Goal: Use online tool/utility: Utilize a website feature to perform a specific function

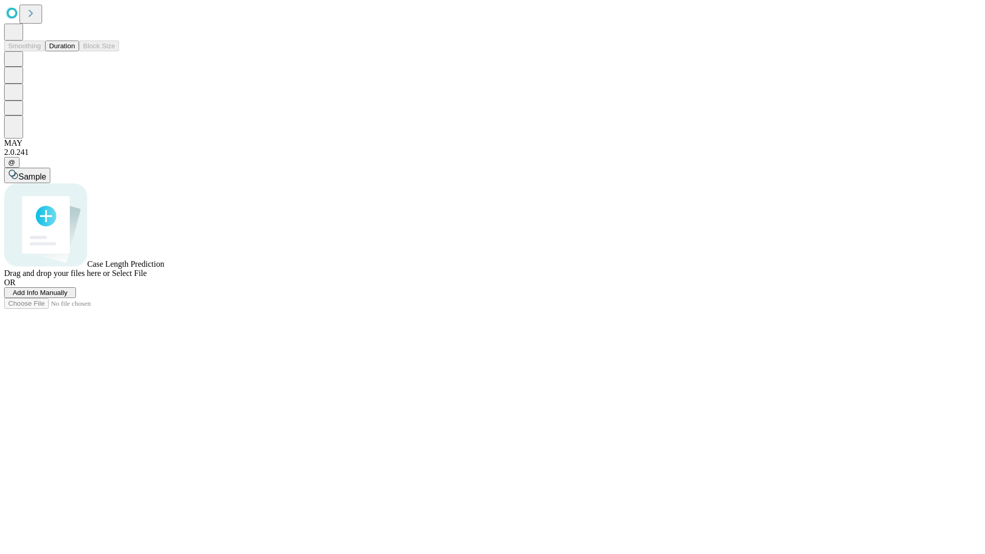
click at [75, 51] on button "Duration" at bounding box center [62, 46] width 34 height 11
click at [68, 296] on span "Add Info Manually" at bounding box center [40, 293] width 55 height 8
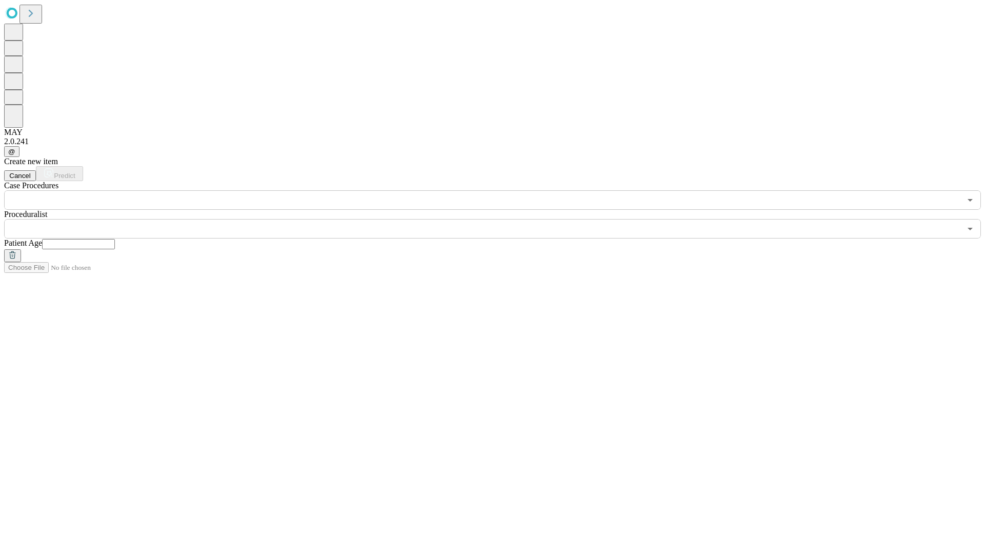
click at [115, 239] on input "text" at bounding box center [78, 244] width 73 height 10
type input "**"
click at [500, 219] on input "text" at bounding box center [482, 228] width 956 height 19
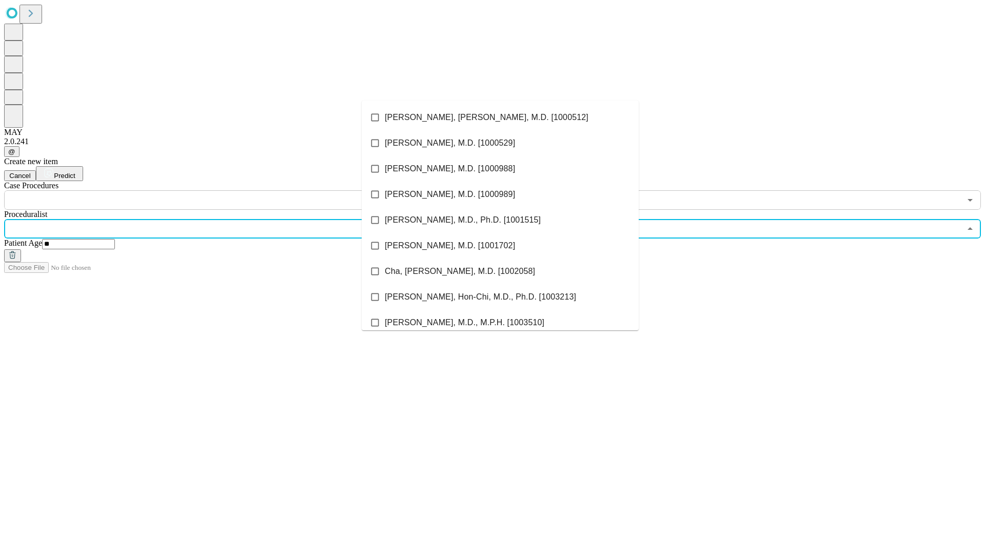
click at [500, 117] on li "[PERSON_NAME], [PERSON_NAME], M.D. [1000512]" at bounding box center [500, 118] width 277 height 26
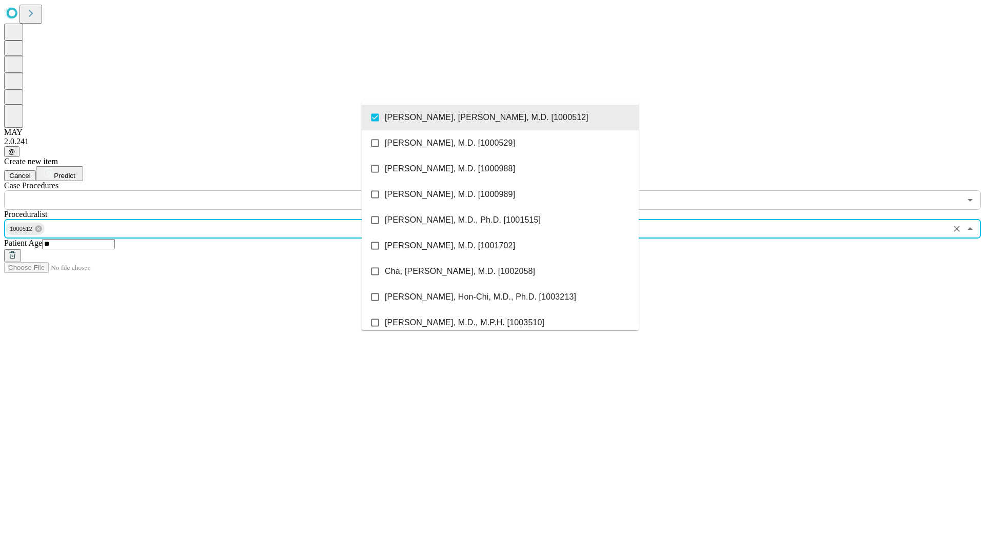
click at [215, 190] on input "text" at bounding box center [482, 199] width 956 height 19
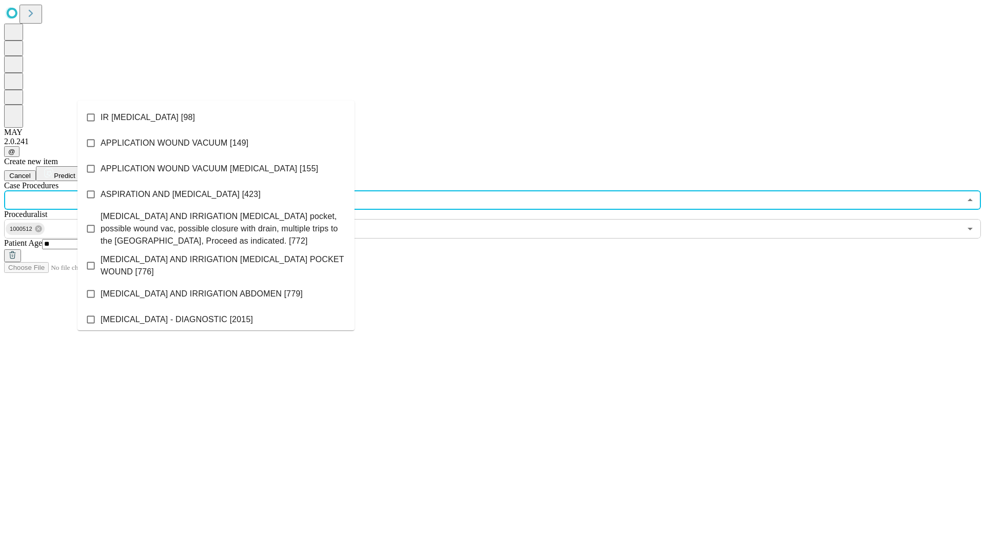
click at [216, 117] on li "IR [MEDICAL_DATA] [98]" at bounding box center [215, 118] width 277 height 26
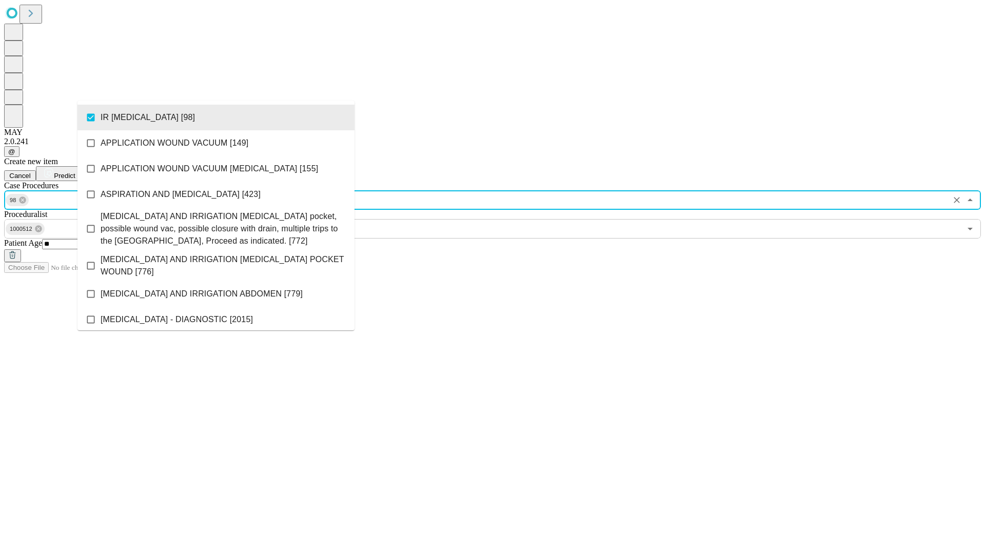
click at [75, 172] on span "Predict" at bounding box center [64, 176] width 21 height 8
